Goal: Check status

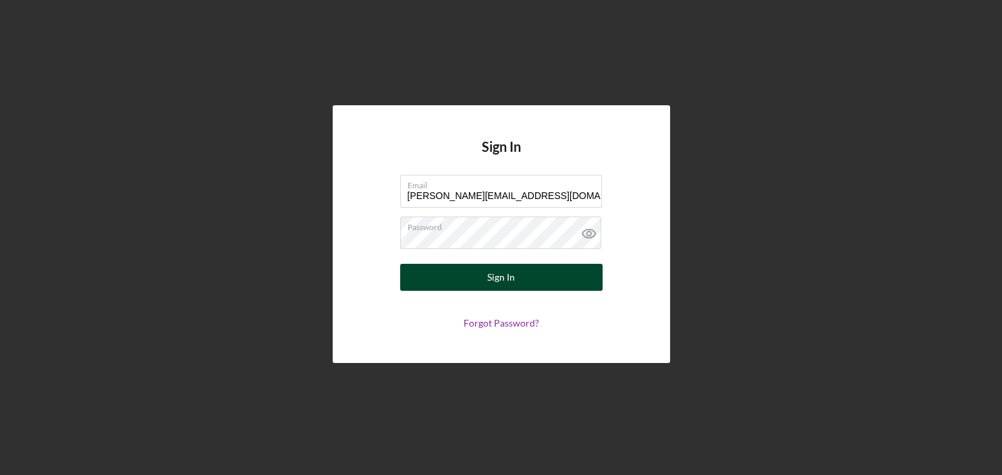
type input "[PERSON_NAME][EMAIL_ADDRESS][DOMAIN_NAME]"
click at [507, 284] on div "Sign In" at bounding box center [501, 277] width 28 height 27
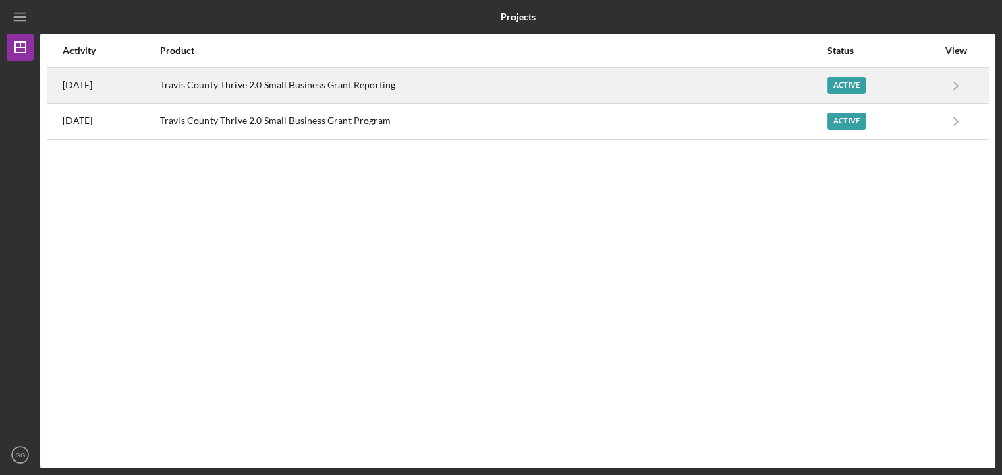
click at [467, 88] on div "Travis County Thrive 2.0 Small Business Grant Reporting" at bounding box center [493, 86] width 666 height 34
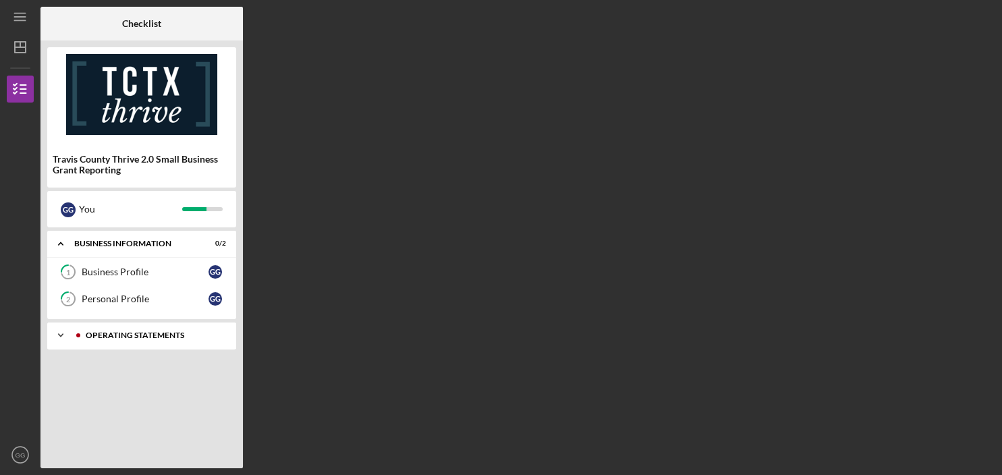
click at [58, 337] on icon "Icon/Expander" at bounding box center [60, 335] width 27 height 27
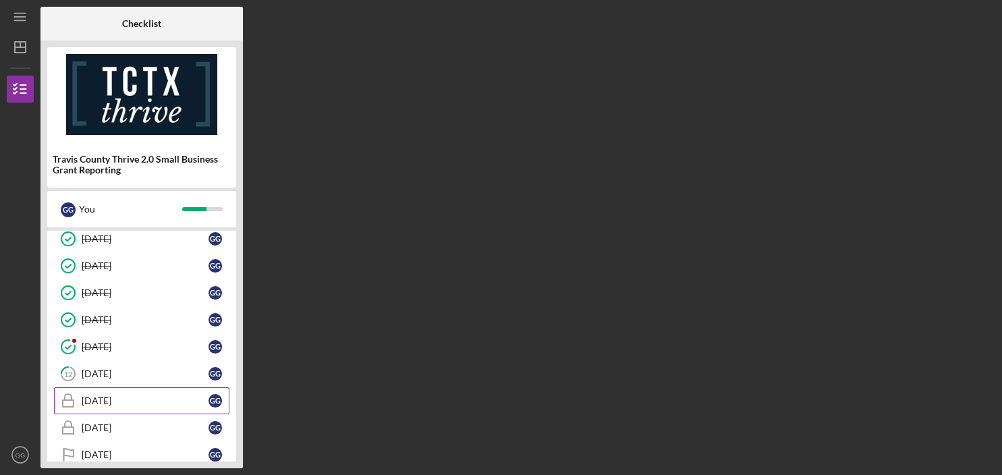
scroll to position [249, 0]
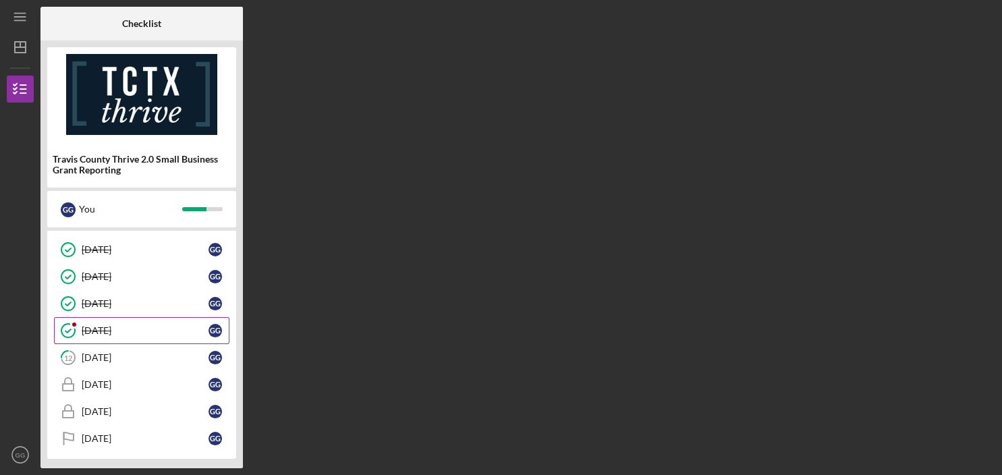
click at [138, 325] on div "[DATE]" at bounding box center [145, 330] width 127 height 11
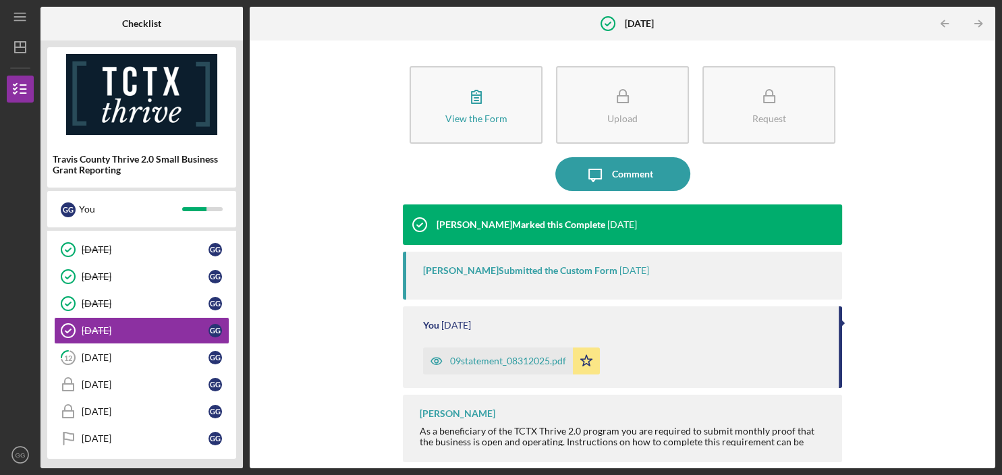
scroll to position [2, 0]
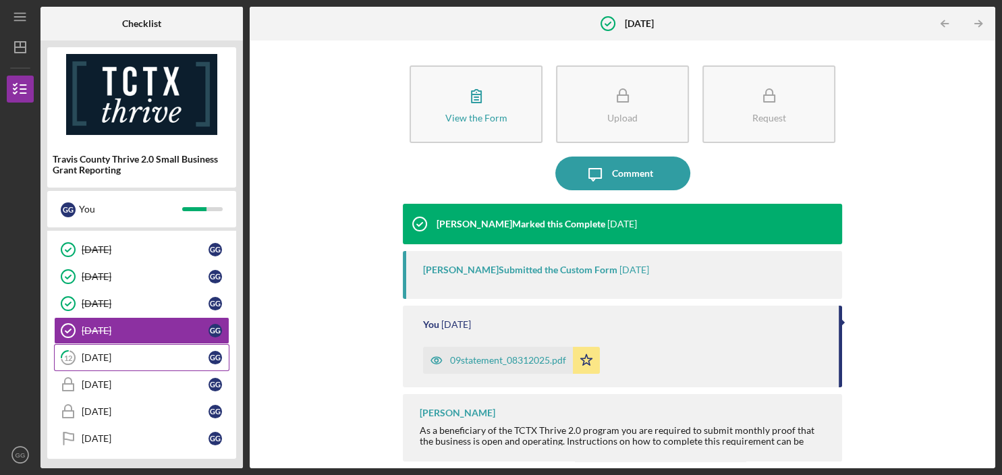
click at [114, 356] on div "[DATE]" at bounding box center [145, 357] width 127 height 11
